Goal: Transaction & Acquisition: Purchase product/service

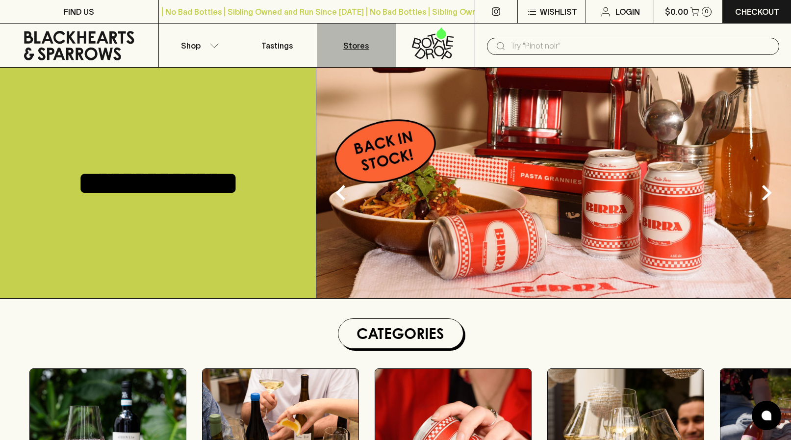
click at [343, 48] on link "Stores" at bounding box center [356, 46] width 79 height 44
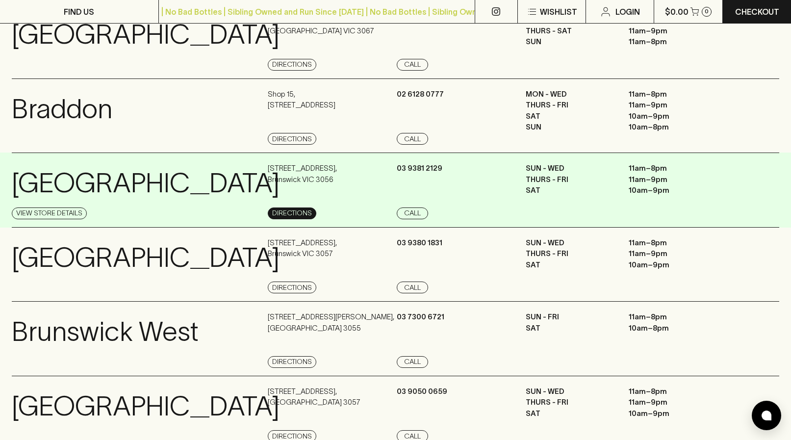
scroll to position [95, 0]
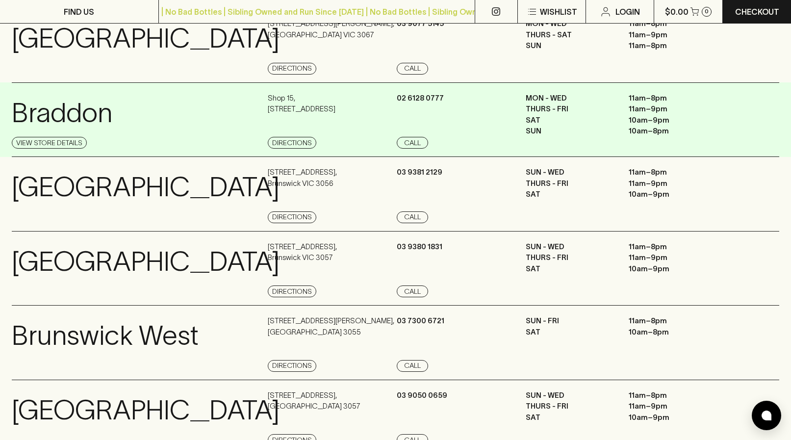
click at [335, 108] on p "Shop [STREET_ADDRESS]" at bounding box center [302, 104] width 68 height 22
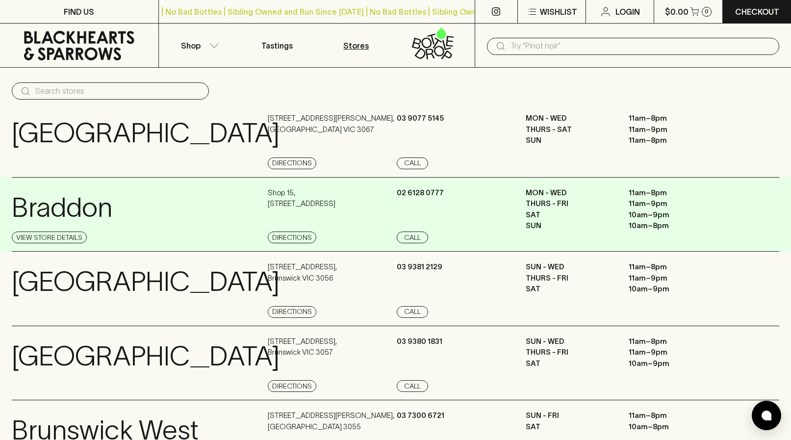
scroll to position [0, 0]
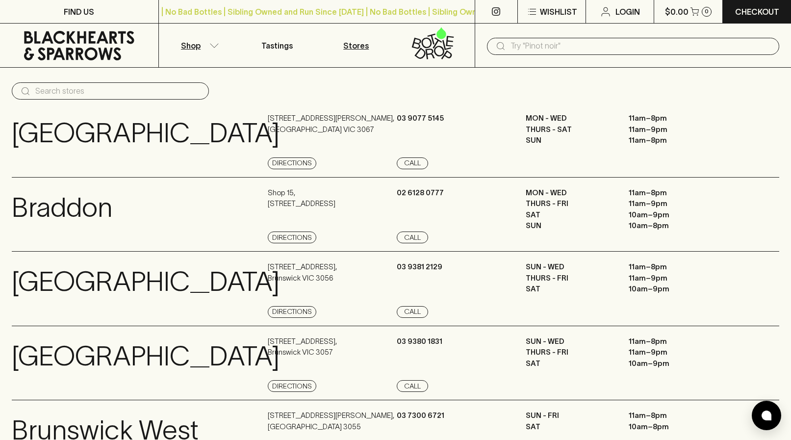
click at [214, 45] on icon "button" at bounding box center [214, 45] width 10 height 5
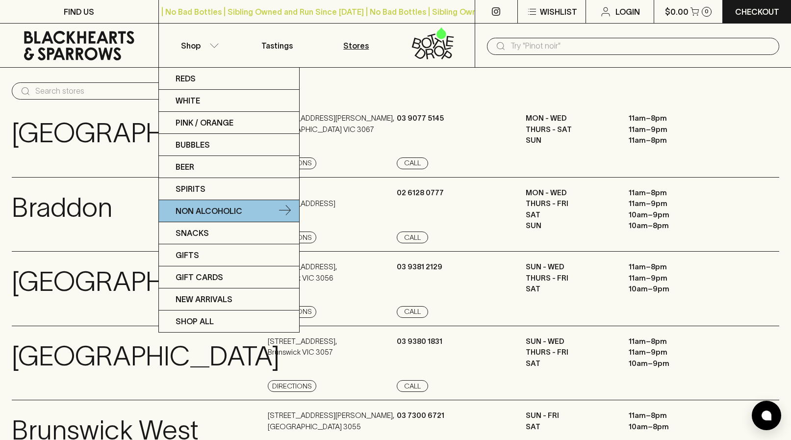
click at [196, 215] on p "Non Alcoholic" at bounding box center [209, 211] width 67 height 12
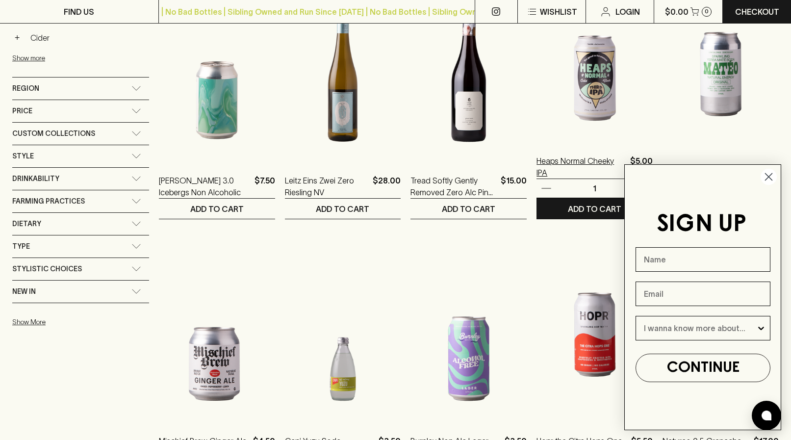
scroll to position [471, 0]
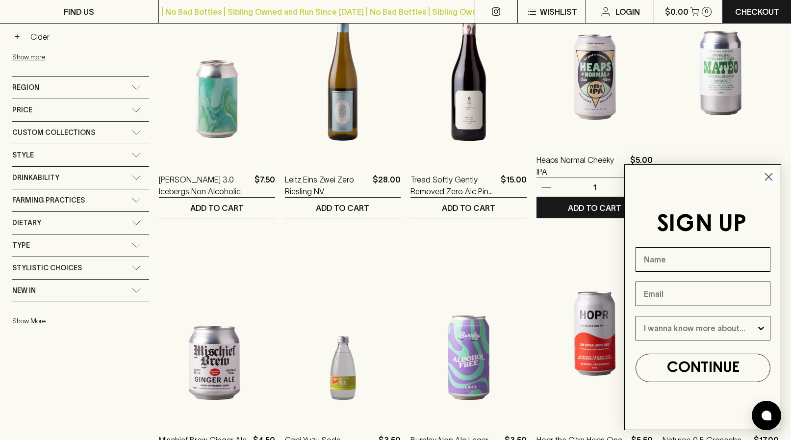
click at [587, 113] on img at bounding box center [595, 54] width 116 height 172
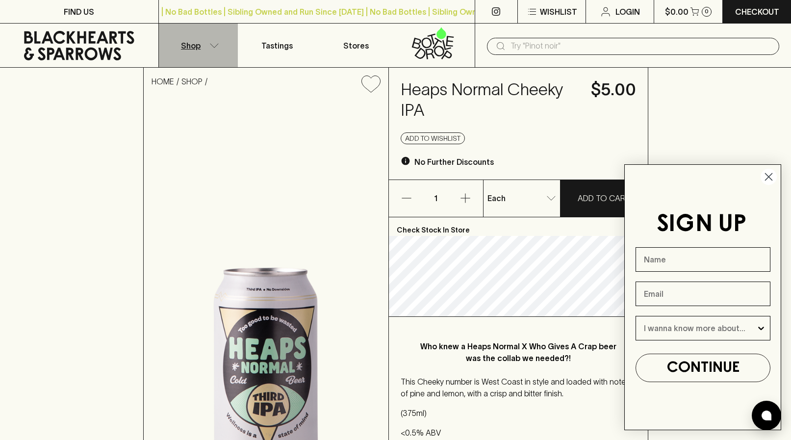
click at [190, 46] on p "Shop" at bounding box center [191, 46] width 20 height 12
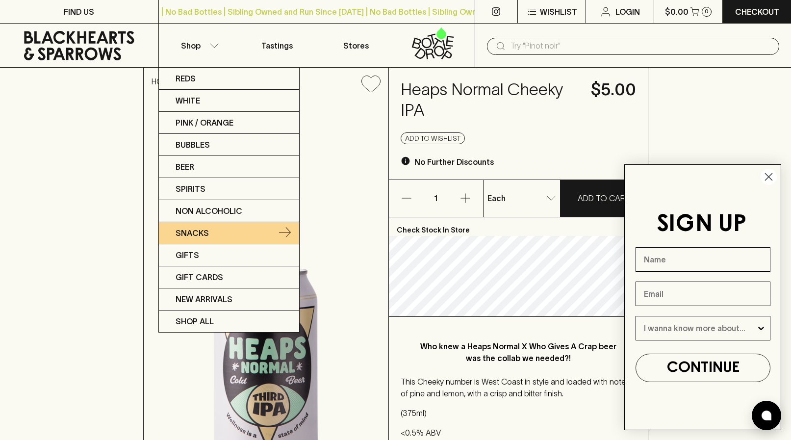
click at [215, 230] on link "Snacks" at bounding box center [229, 233] width 140 height 22
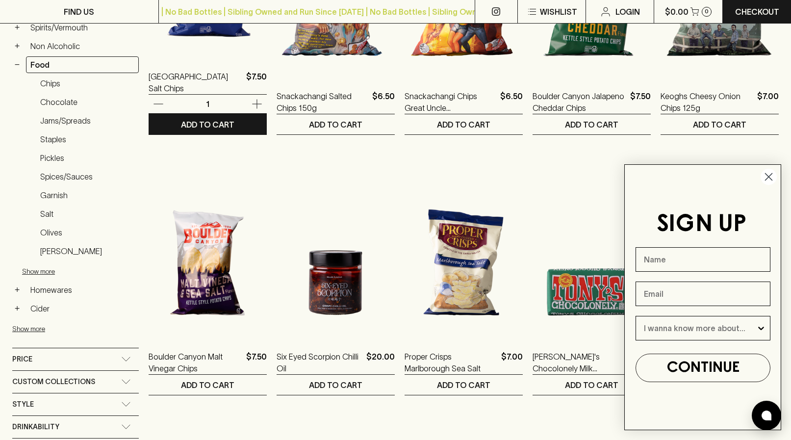
scroll to position [300, 0]
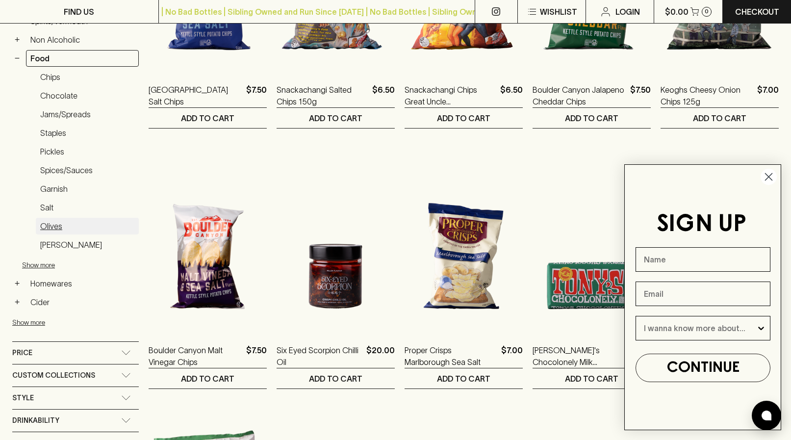
click at [55, 225] on link "Olives" at bounding box center [87, 226] width 103 height 17
